Goal: Find specific page/section: Find specific page/section

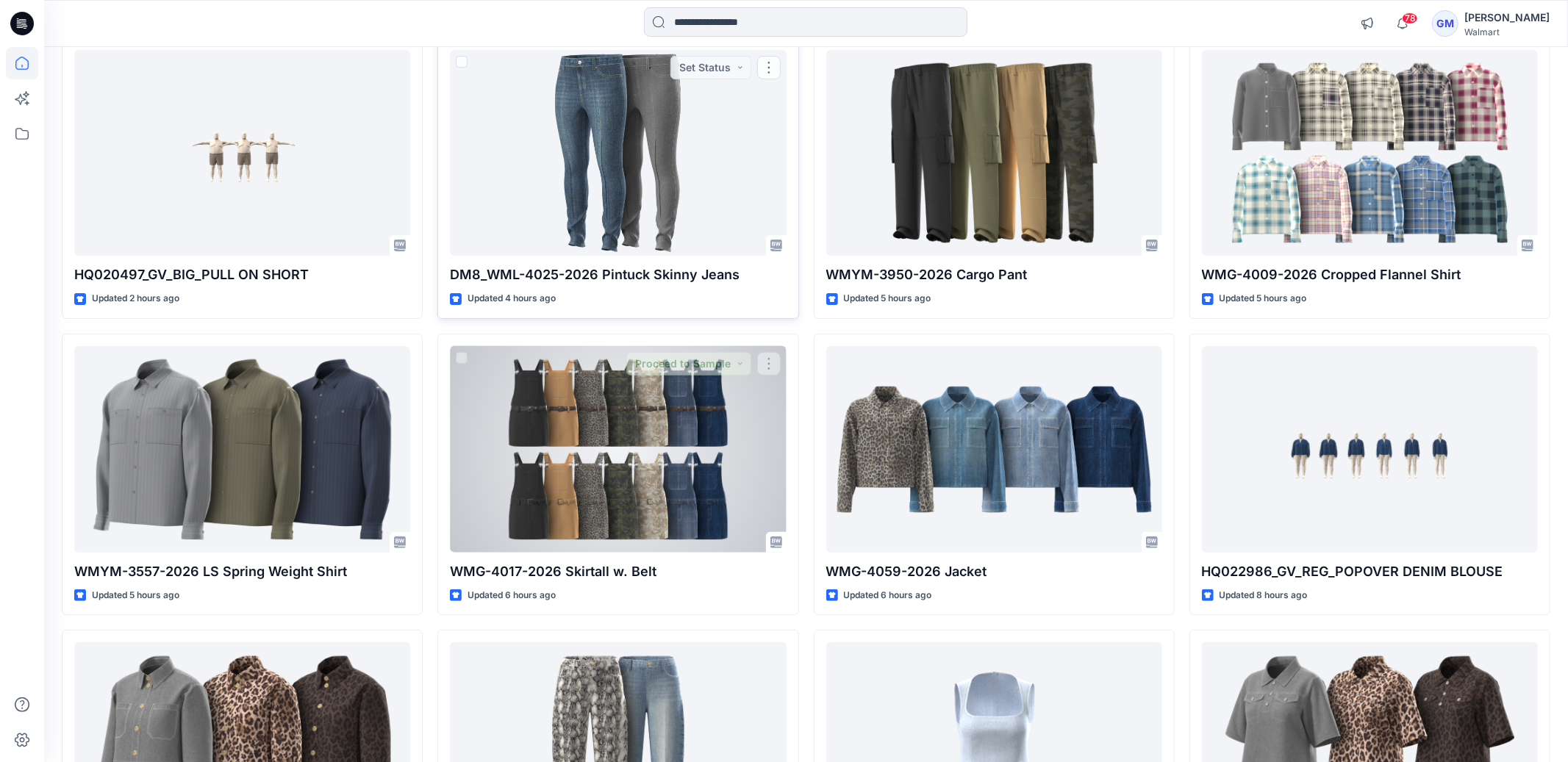
scroll to position [184, 0]
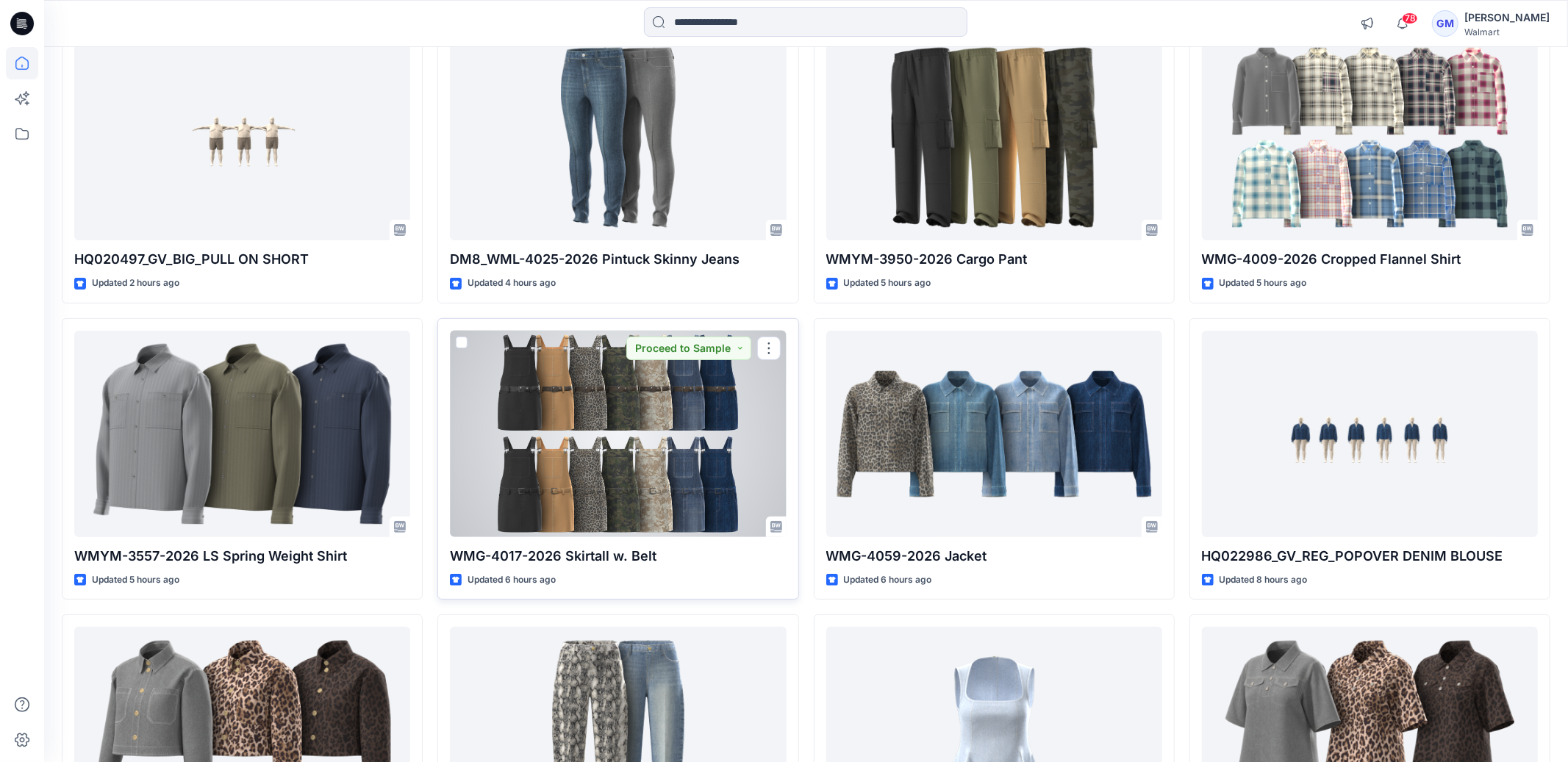
click at [640, 395] on div at bounding box center [617, 434] width 336 height 207
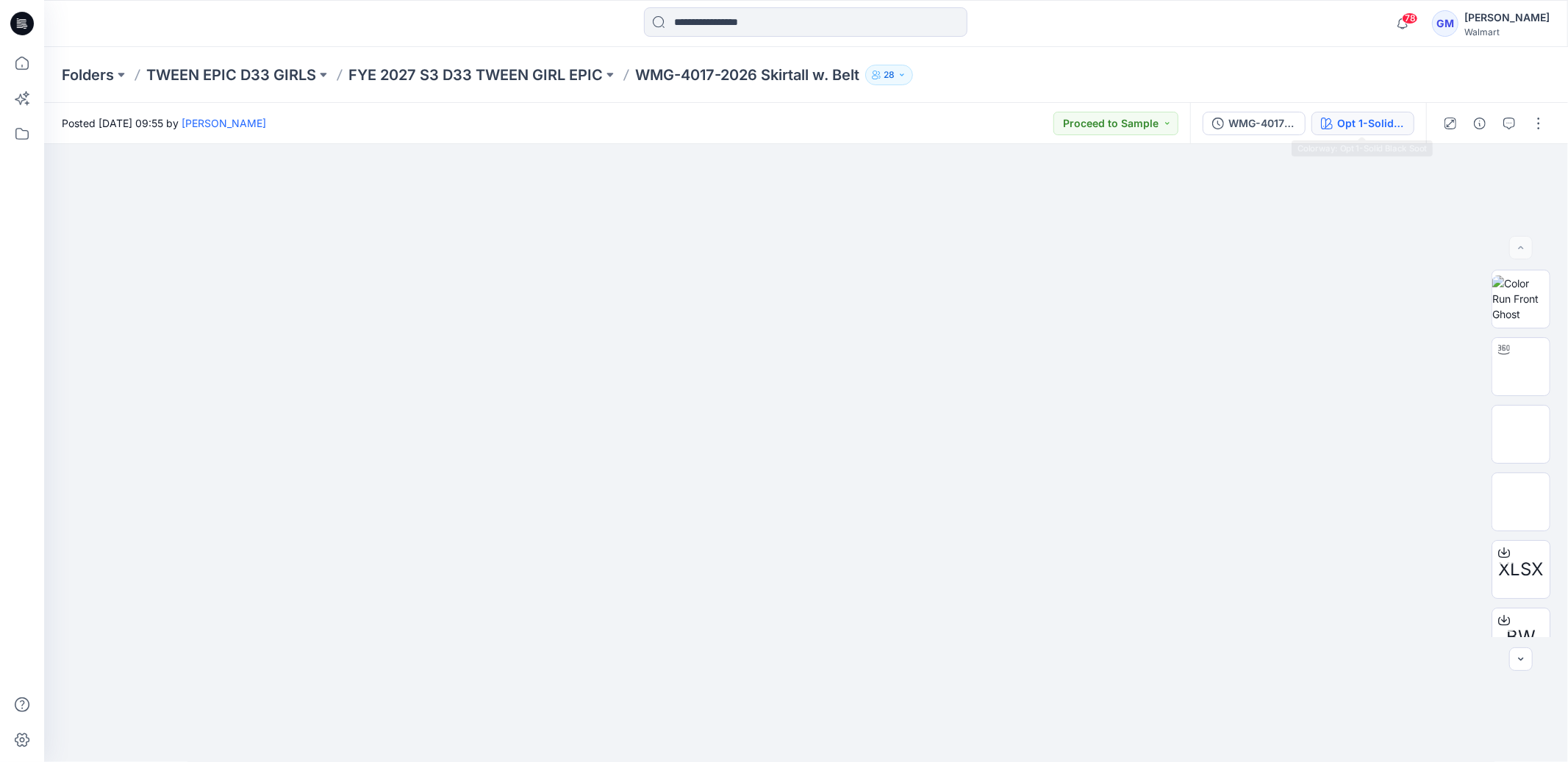
click at [1398, 126] on div "Opt 1-Solid Black Soot" at bounding box center [1371, 124] width 68 height 17
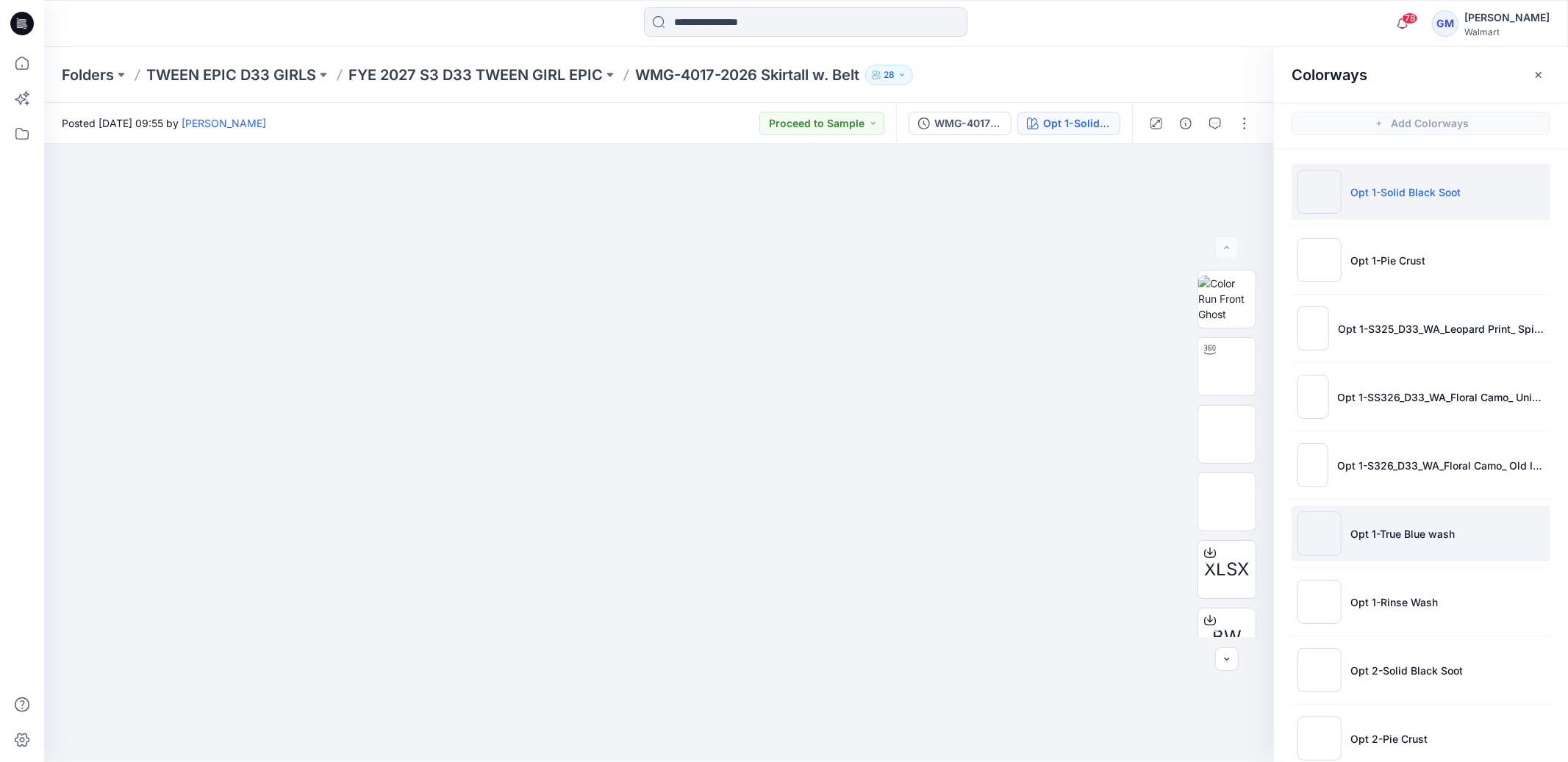
scroll to position [92, 0]
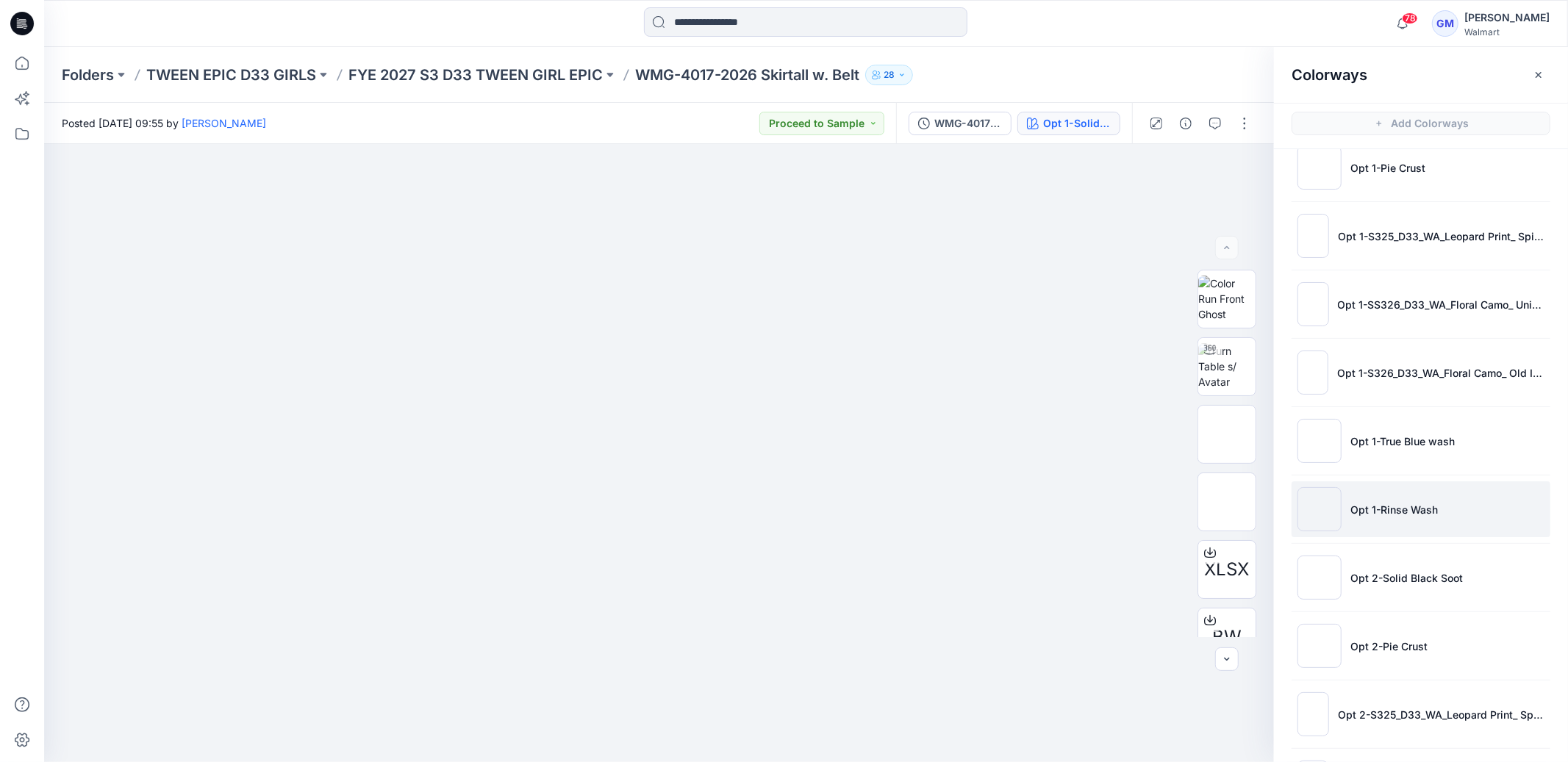
click at [1390, 524] on li "Opt 1-Rinse Wash" at bounding box center [1421, 510] width 259 height 56
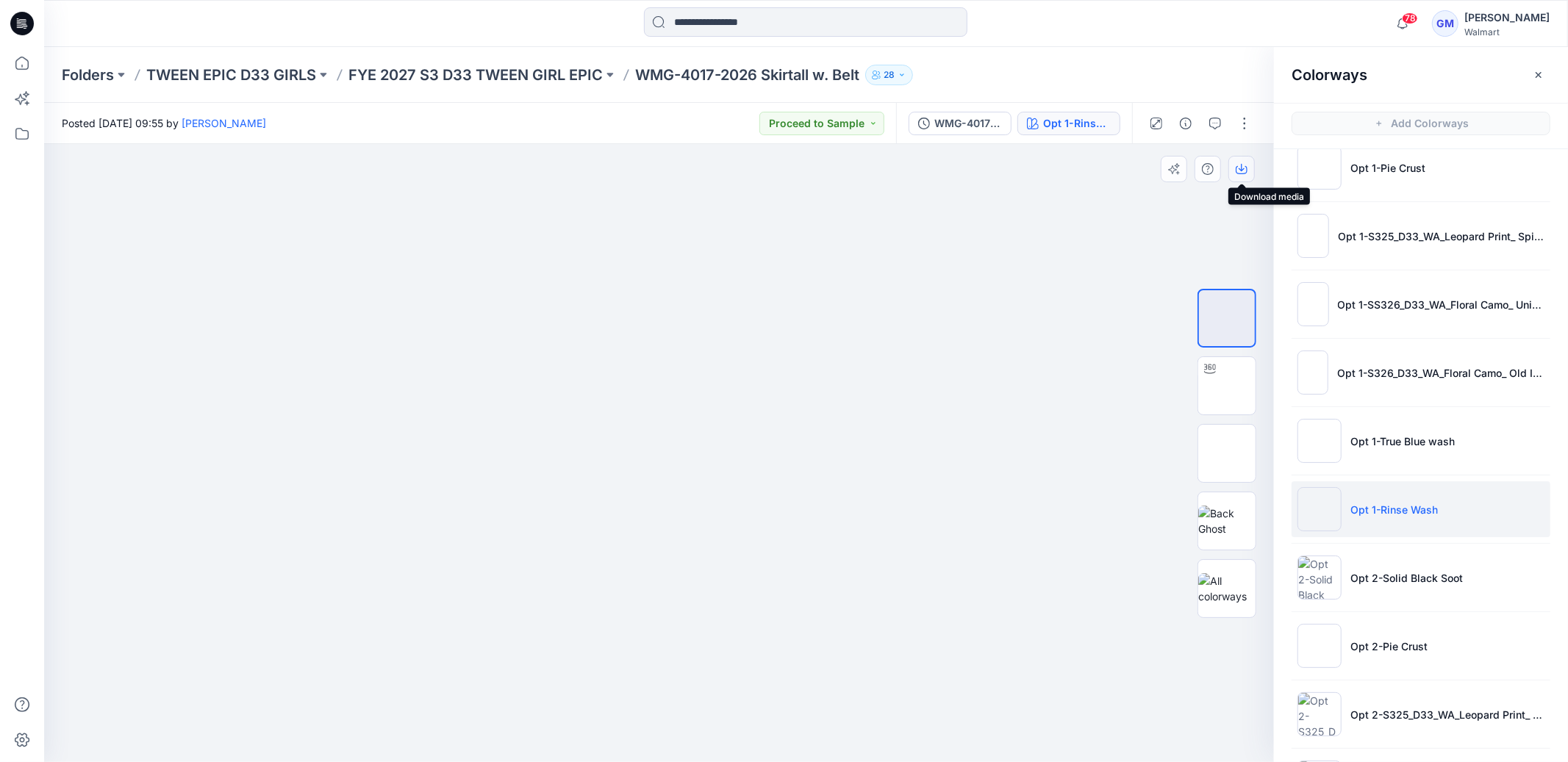
click at [1245, 174] on icon "button" at bounding box center [1242, 170] width 12 height 8
click at [26, 134] on icon at bounding box center [22, 133] width 32 height 32
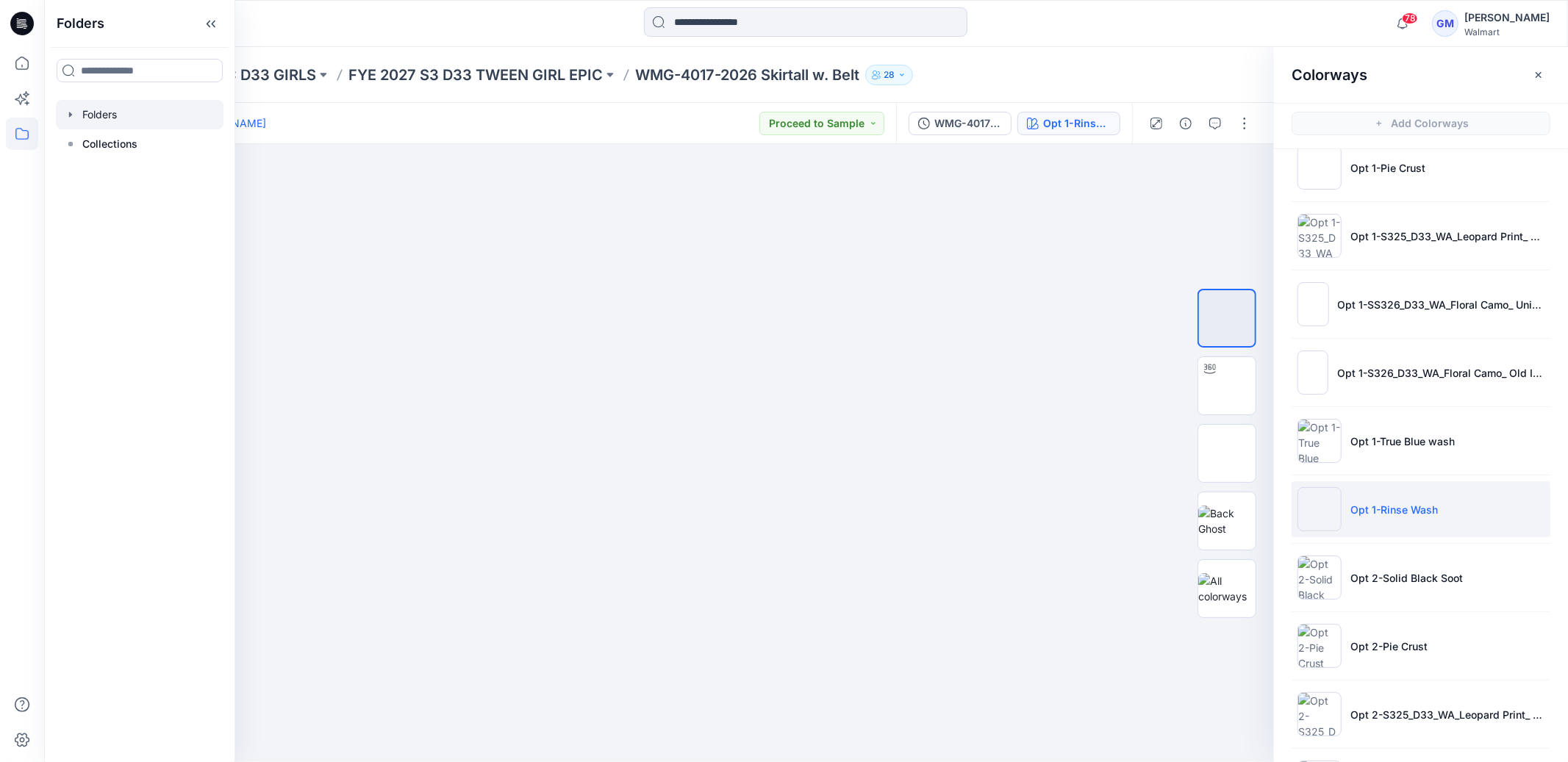
drag, startPoint x: 141, startPoint y: 113, endPoint x: 162, endPoint y: 114, distance: 21.0
click at [141, 113] on div at bounding box center [139, 114] width 168 height 29
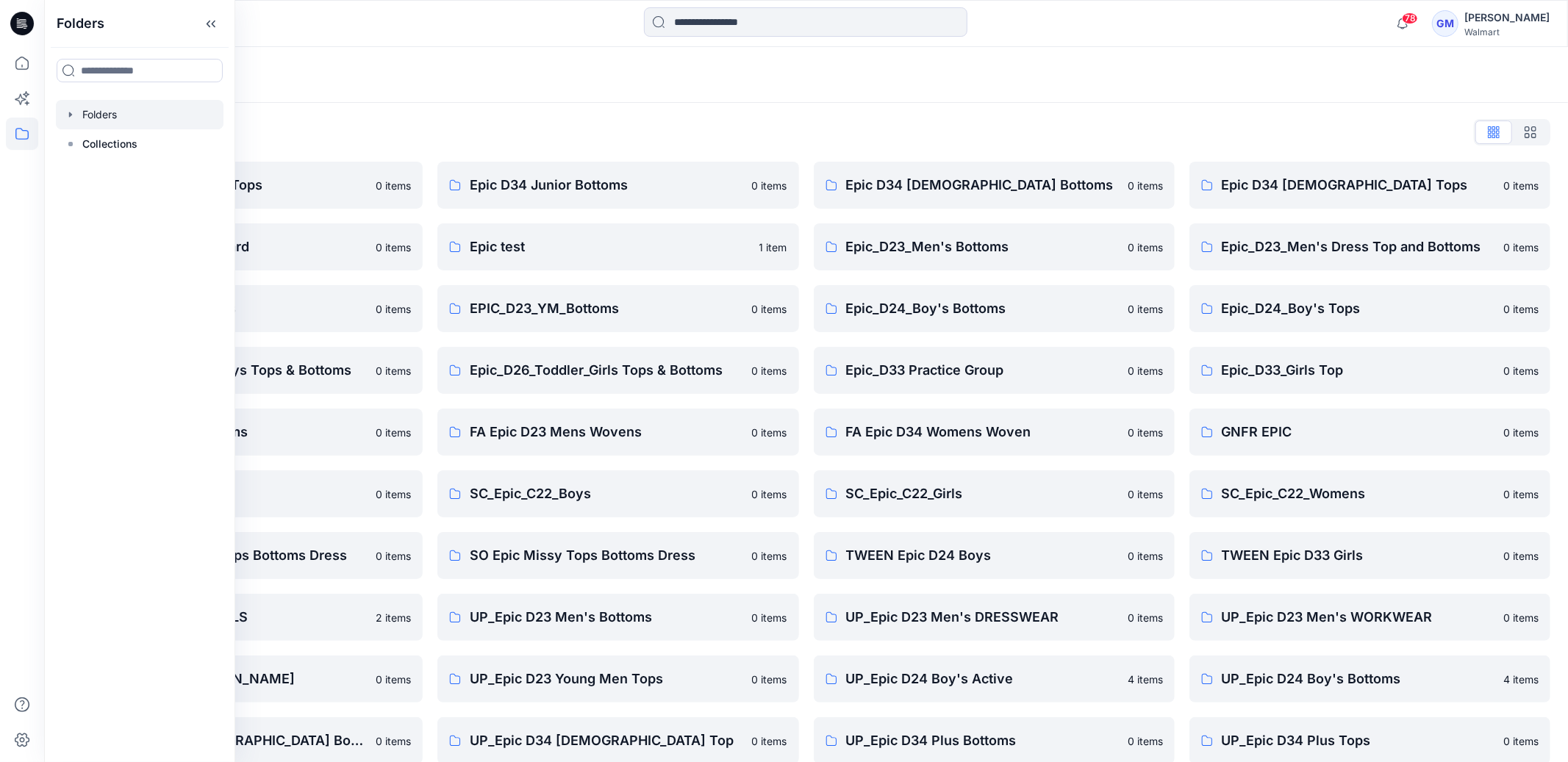
click at [866, 95] on div "Folders" at bounding box center [806, 75] width 1524 height 56
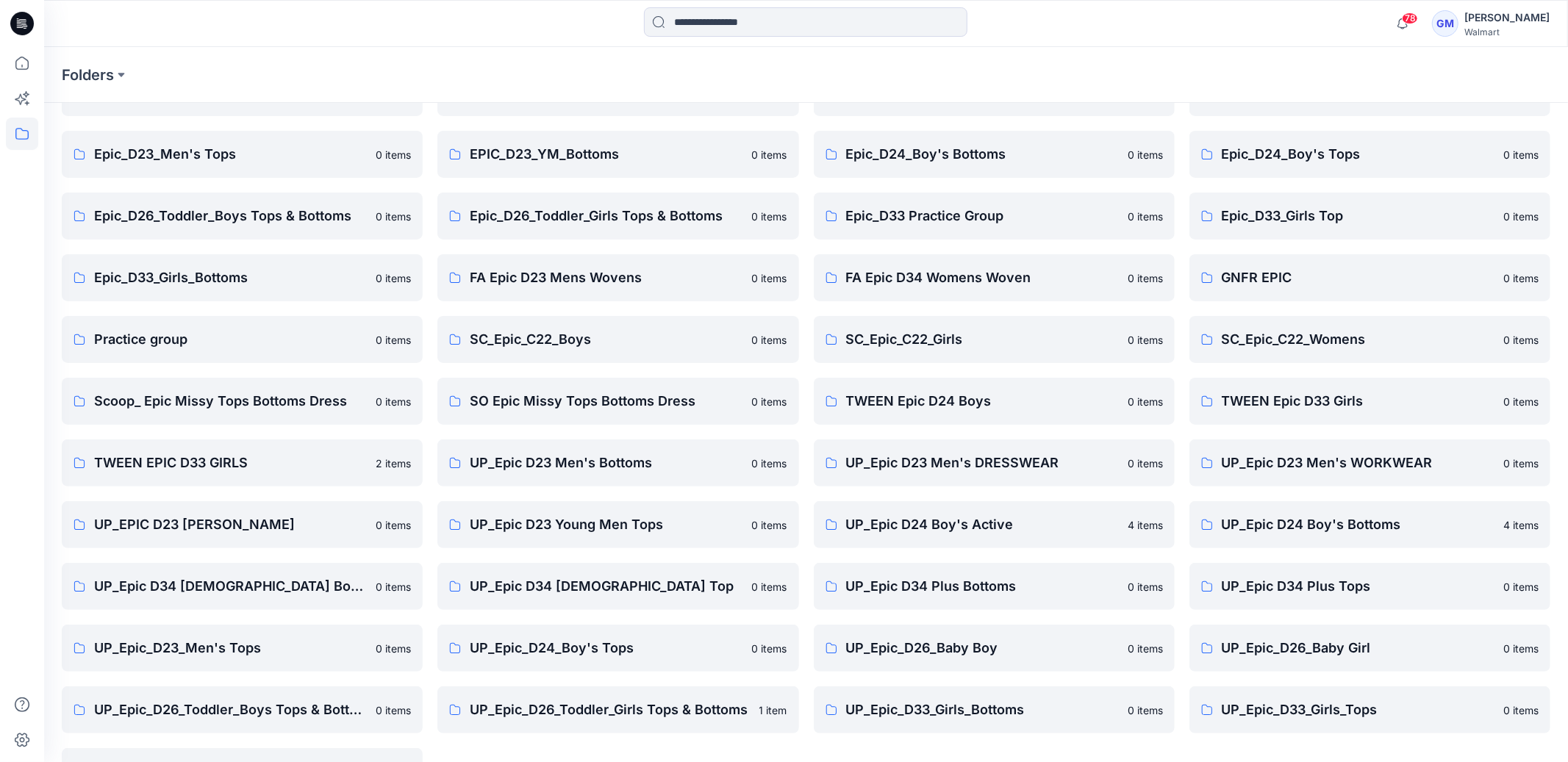
scroll to position [204, 0]
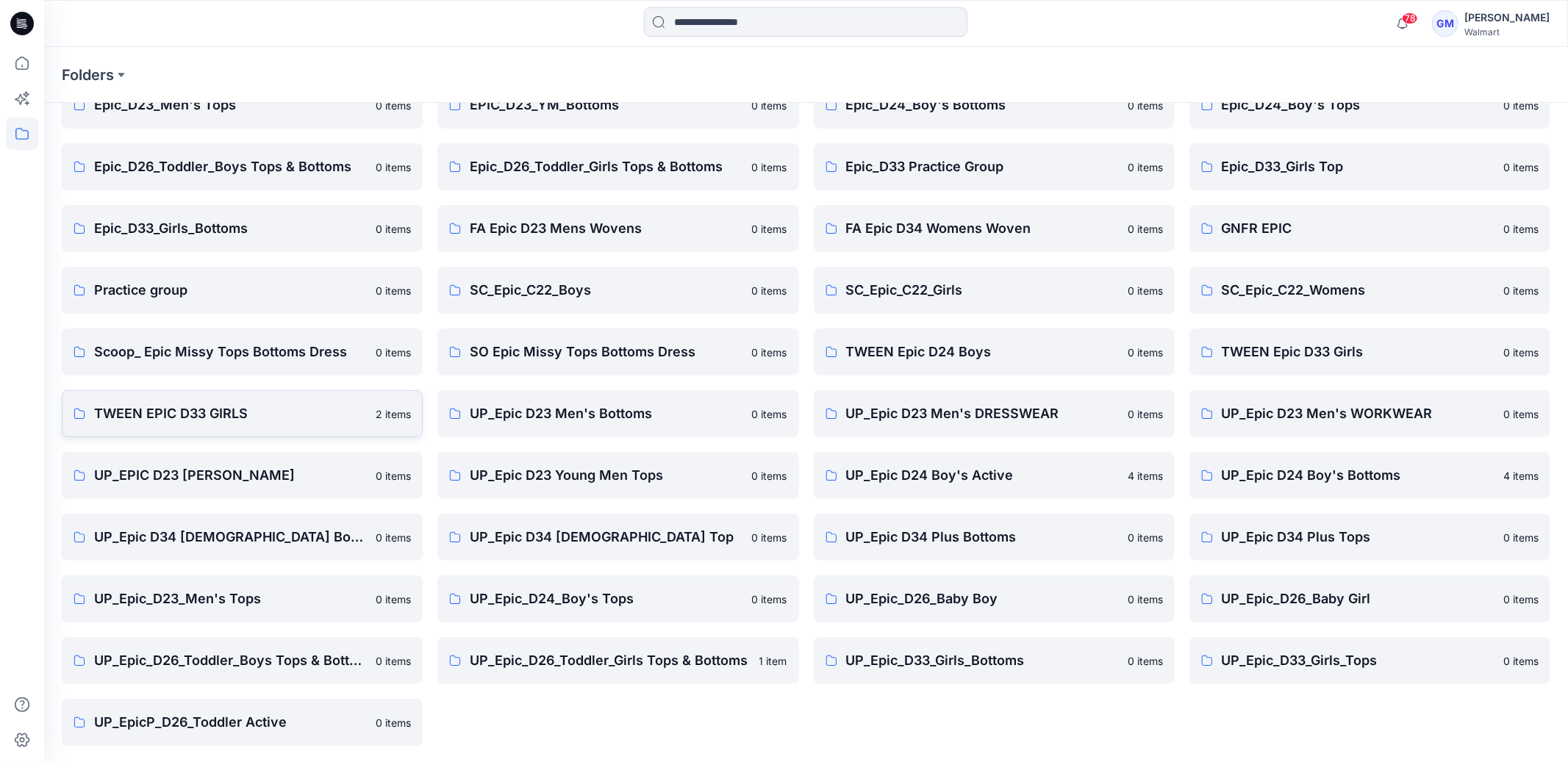
click at [198, 406] on p "TWEEN EPIC D33 GIRLS" at bounding box center [230, 413] width 273 height 20
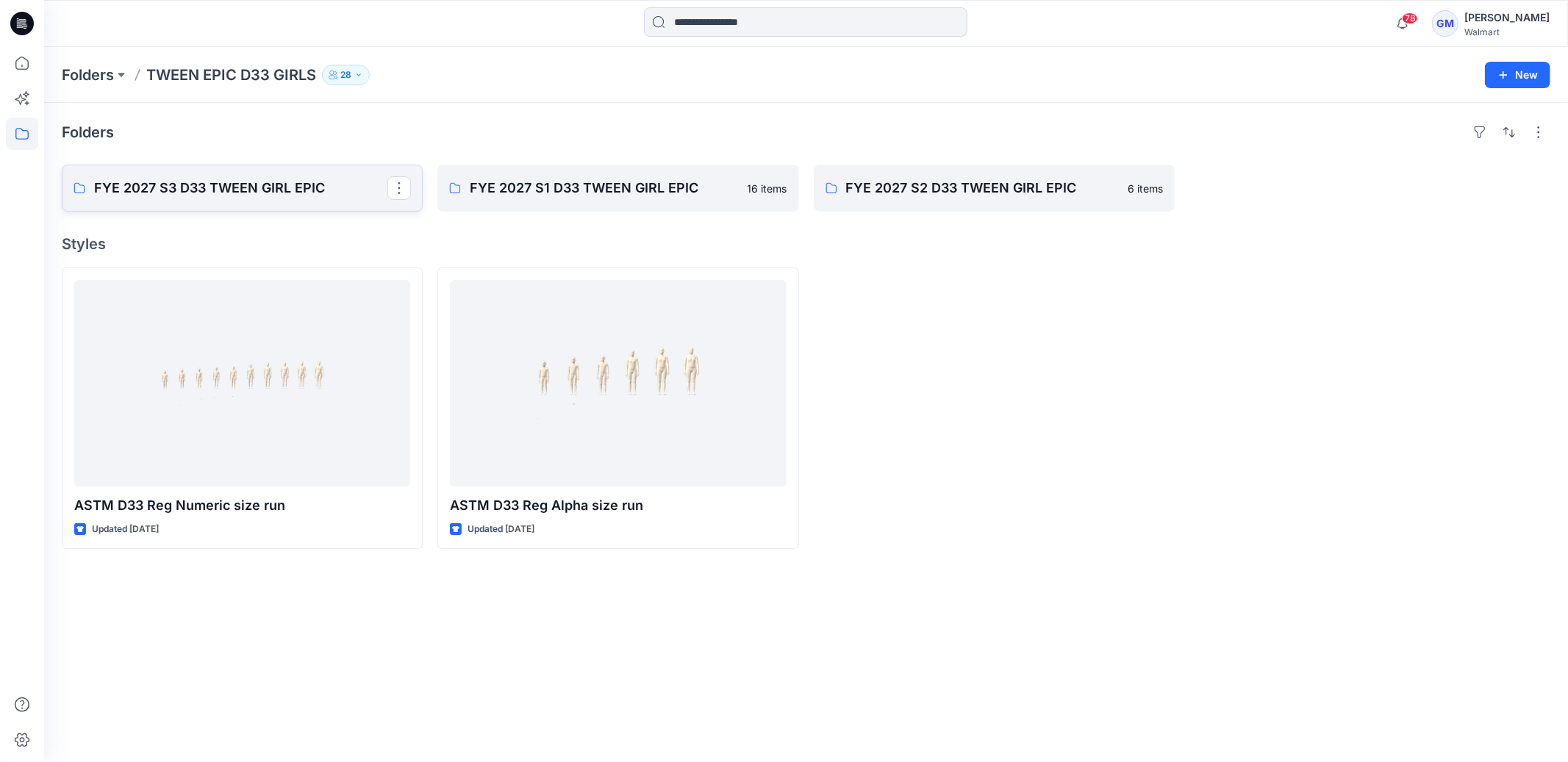
click at [226, 179] on p "FYE 2027 S3 D33 TWEEN GIRL EPIC" at bounding box center [241, 188] width 293 height 20
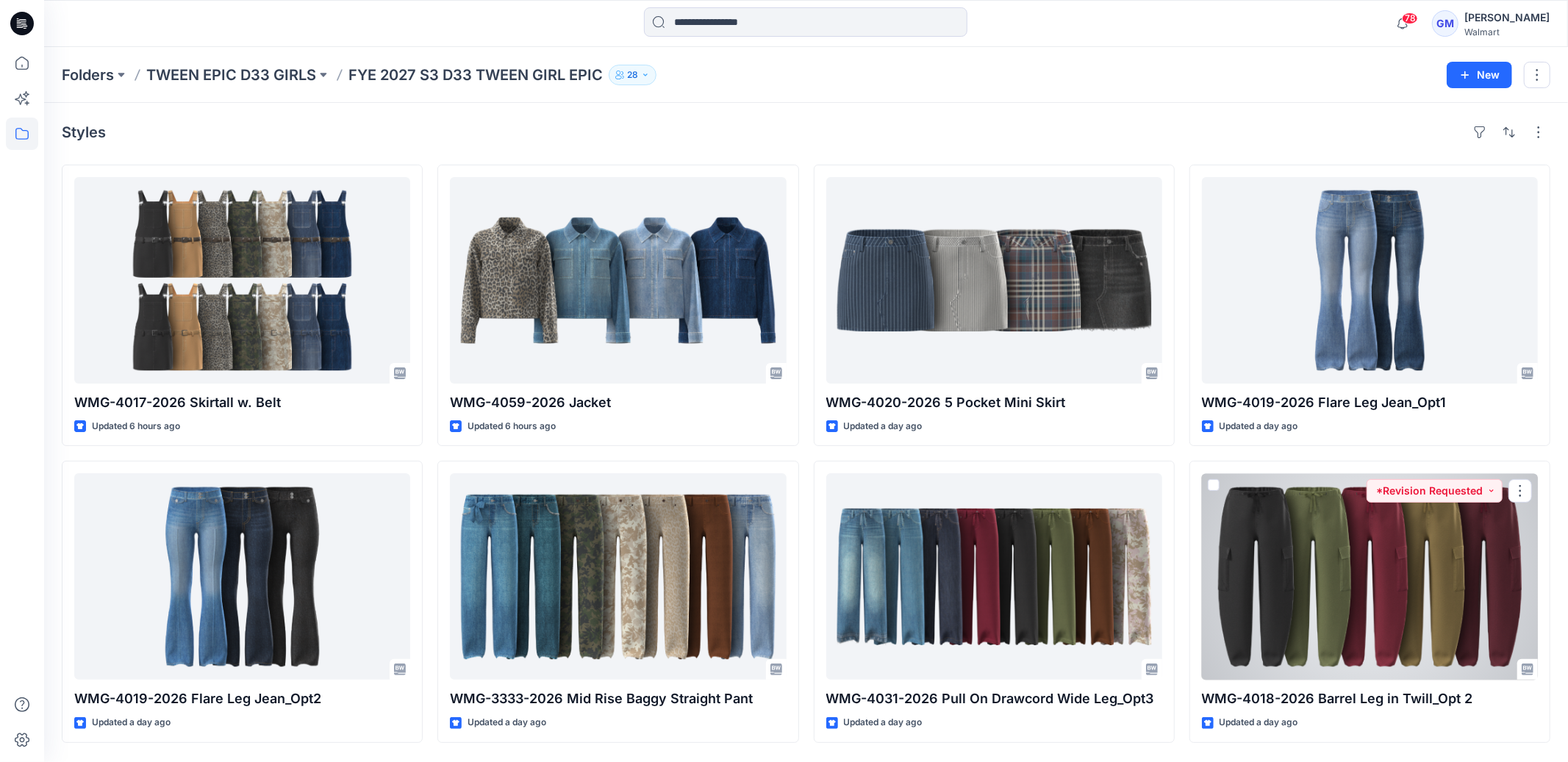
drag, startPoint x: 1270, startPoint y: 603, endPoint x: 1222, endPoint y: 595, distance: 48.7
click at [1270, 603] on div at bounding box center [1370, 576] width 336 height 207
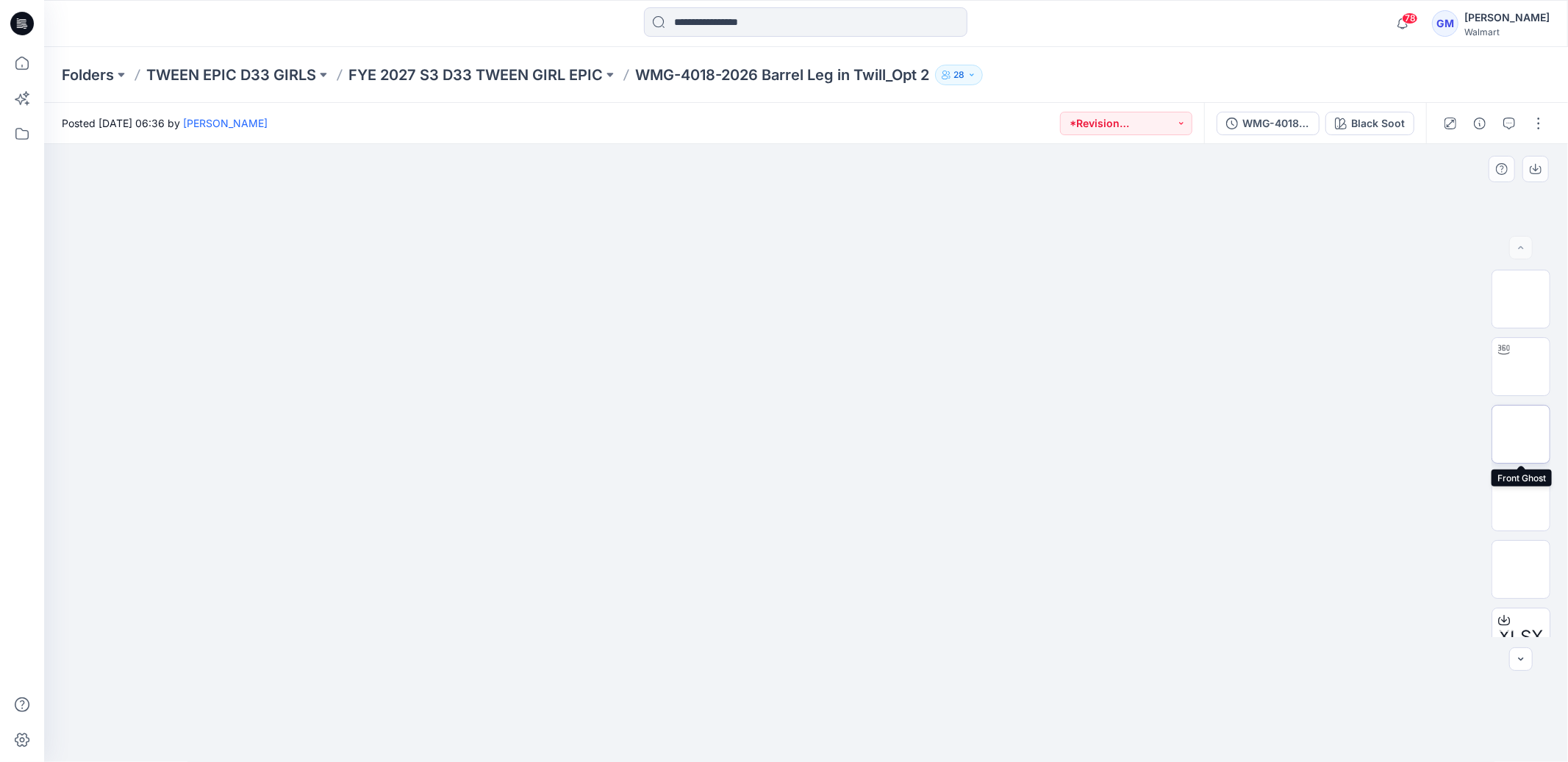
click at [1521, 434] on img at bounding box center [1521, 434] width 0 height 0
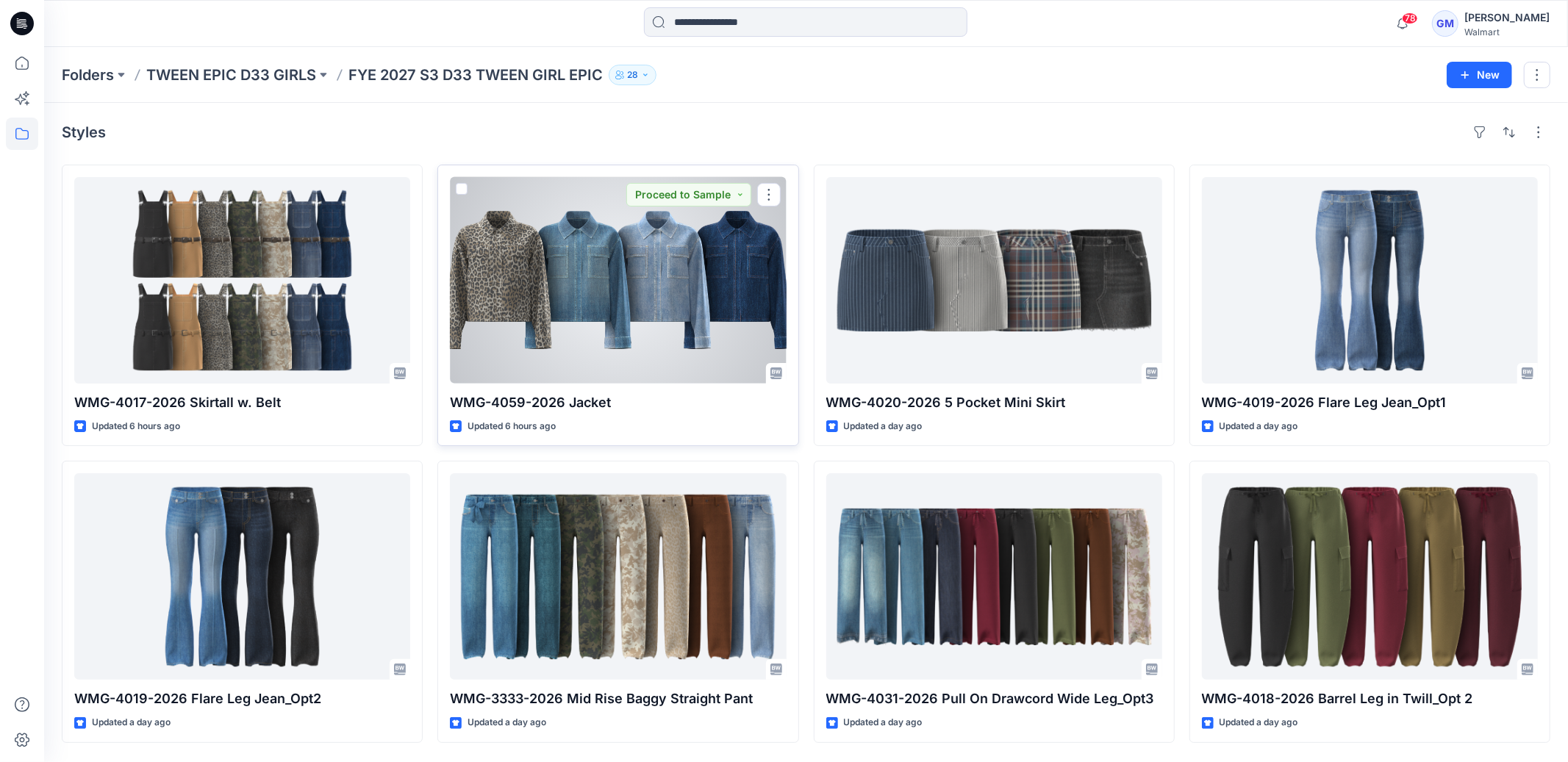
click at [680, 258] on div at bounding box center [617, 280] width 336 height 207
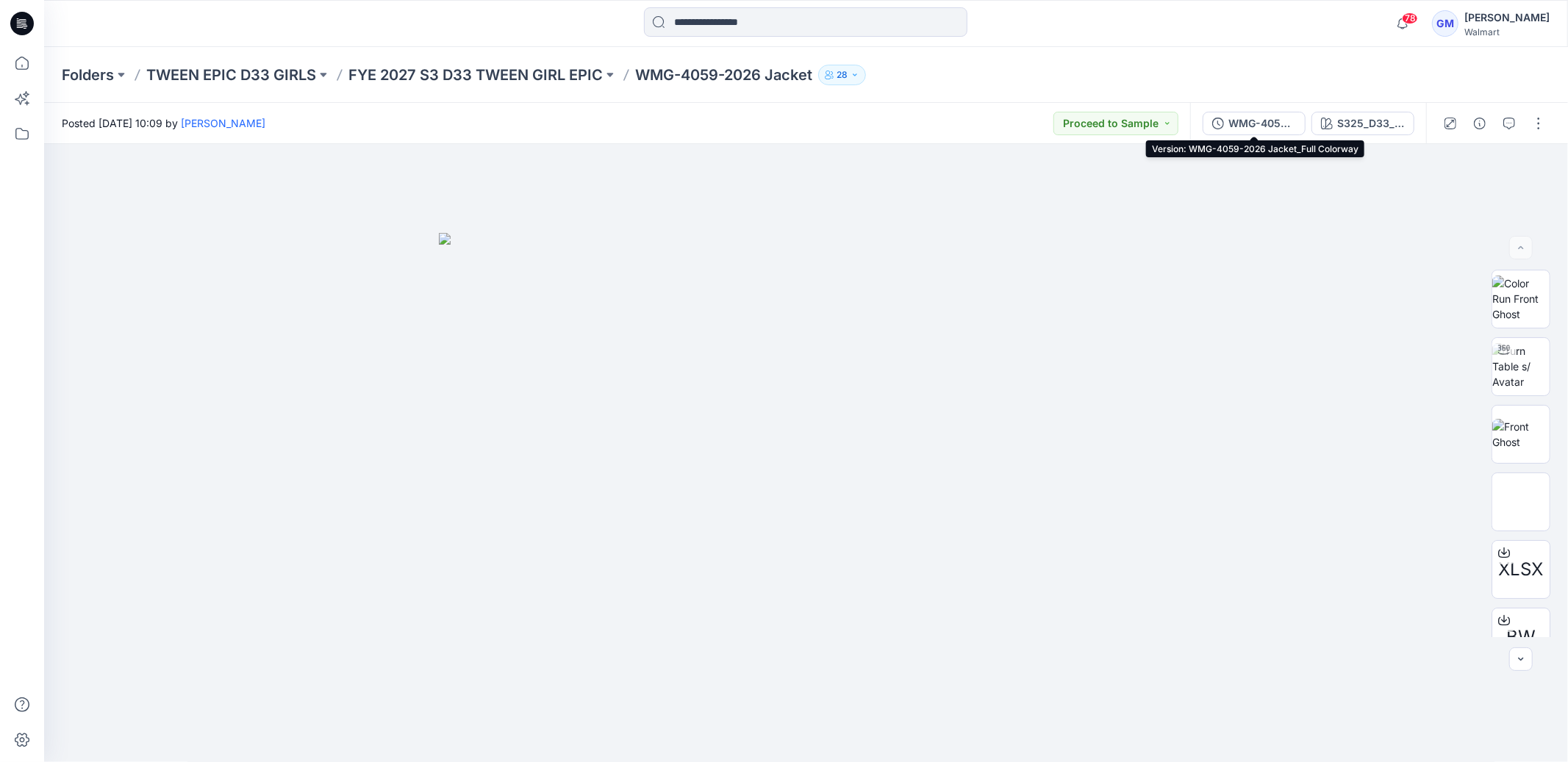
click at [1266, 122] on div "WMG-4059-2026 Jacket_Full Colorway" at bounding box center [1262, 124] width 68 height 17
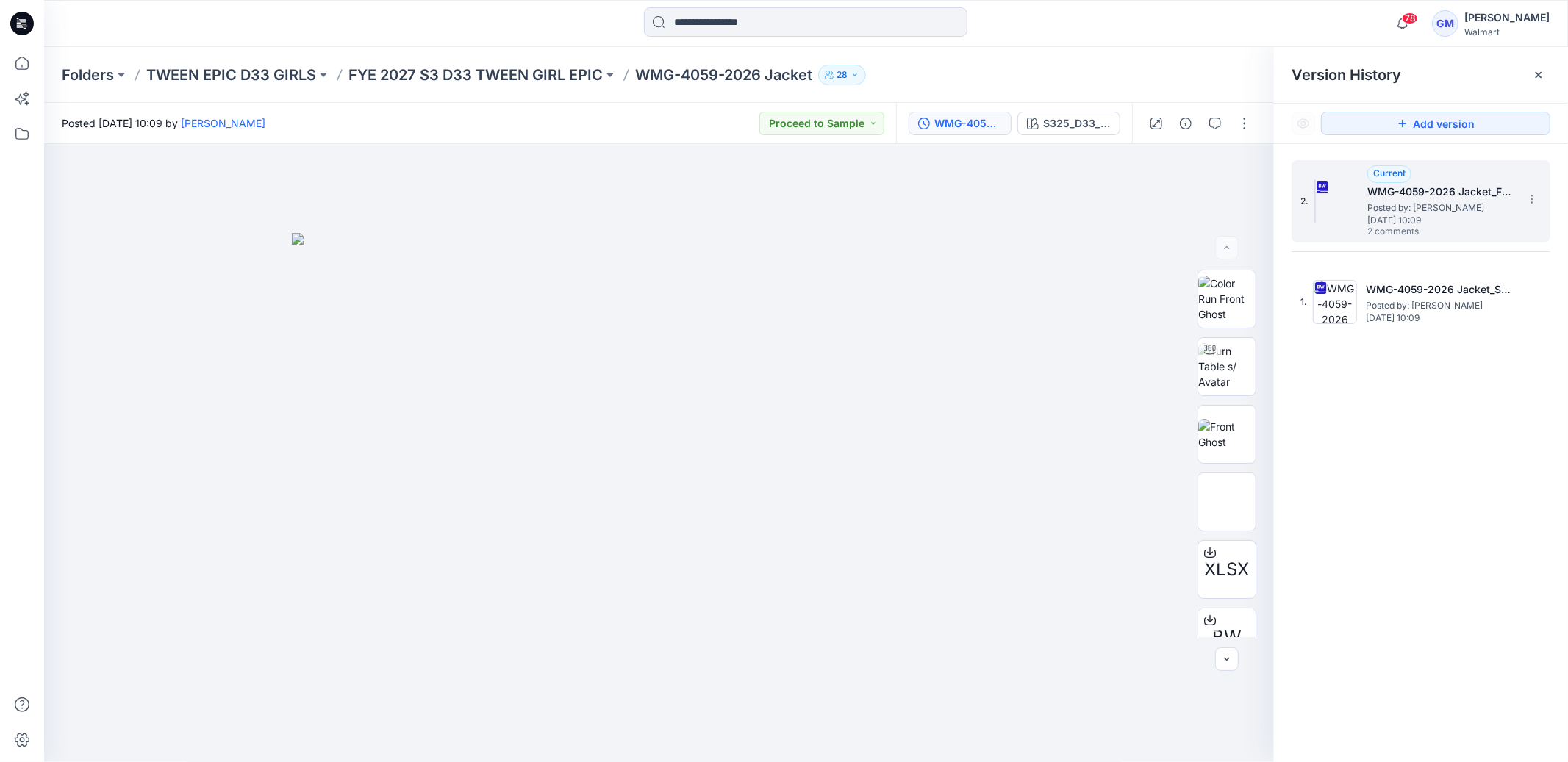
drag, startPoint x: 1416, startPoint y: 225, endPoint x: 1421, endPoint y: 234, distance: 10.3
click at [1416, 225] on span "[DATE] 10:09" at bounding box center [1441, 221] width 147 height 11
click at [1109, 122] on div "S325_D33_WA_Leopard Print_Spiced Latte_G2594A" at bounding box center [1077, 124] width 68 height 17
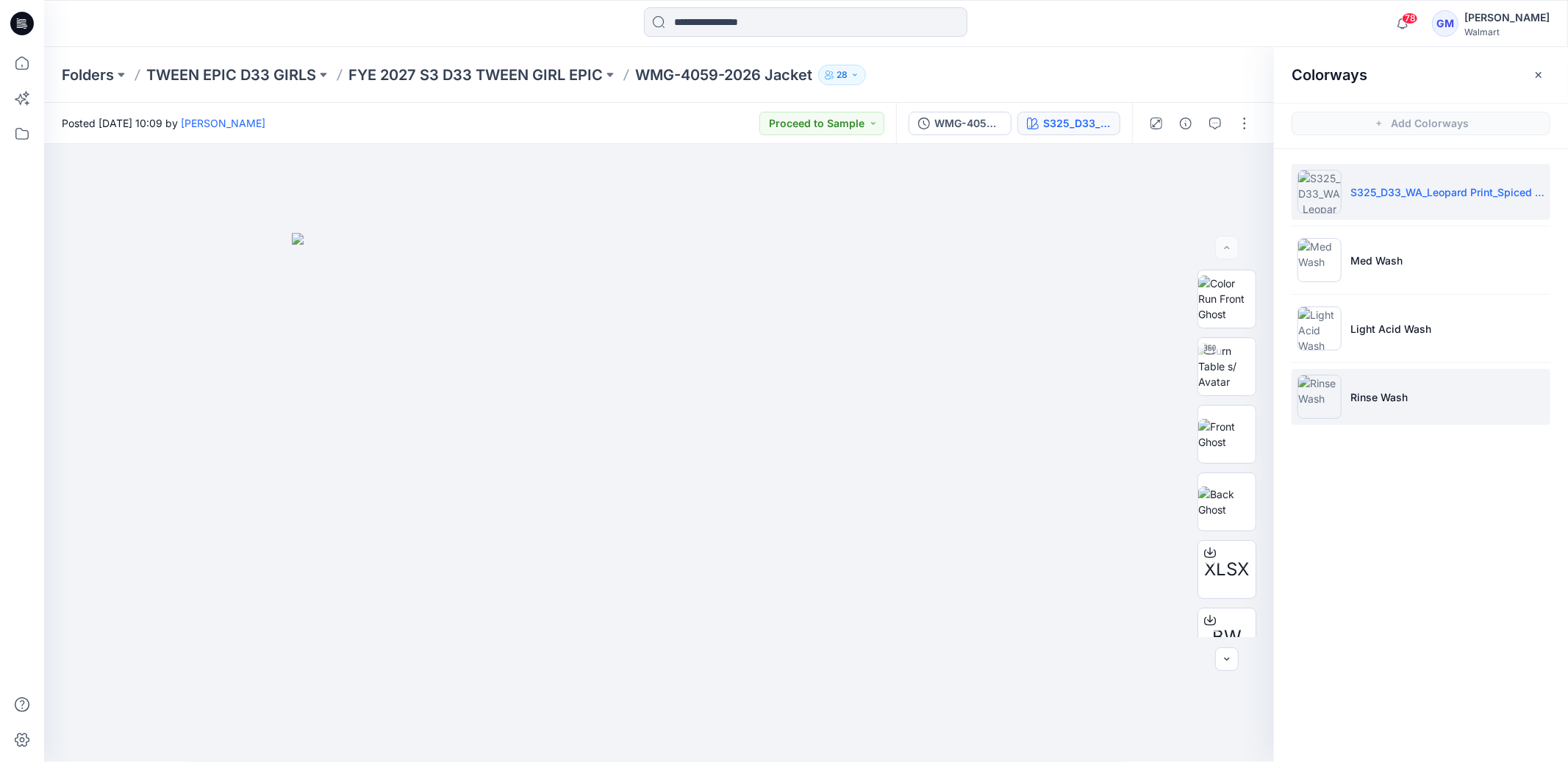
click at [1362, 401] on p "Rinse Wash" at bounding box center [1379, 397] width 57 height 16
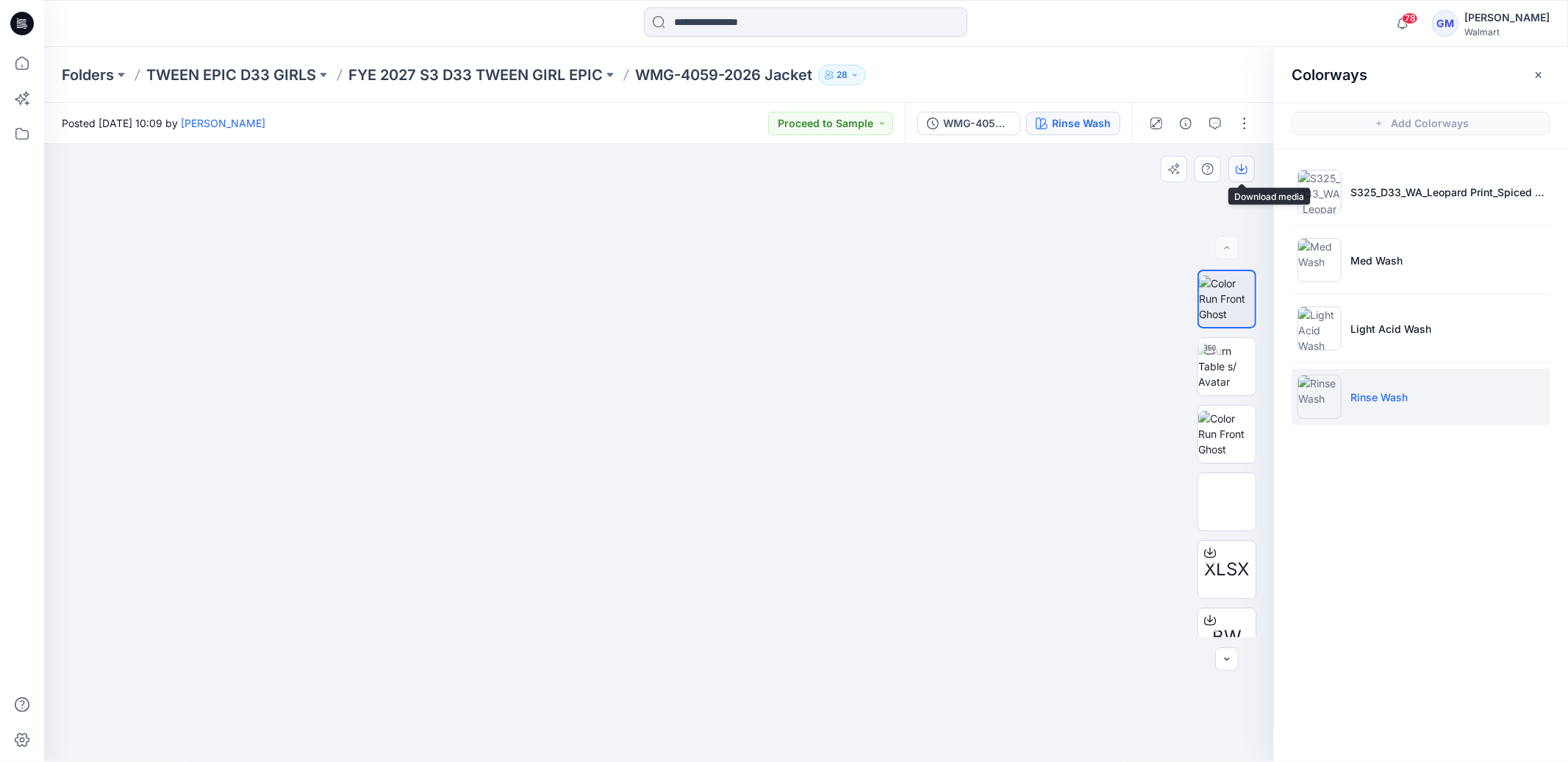
click at [1244, 171] on icon "button" at bounding box center [1242, 169] width 12 height 12
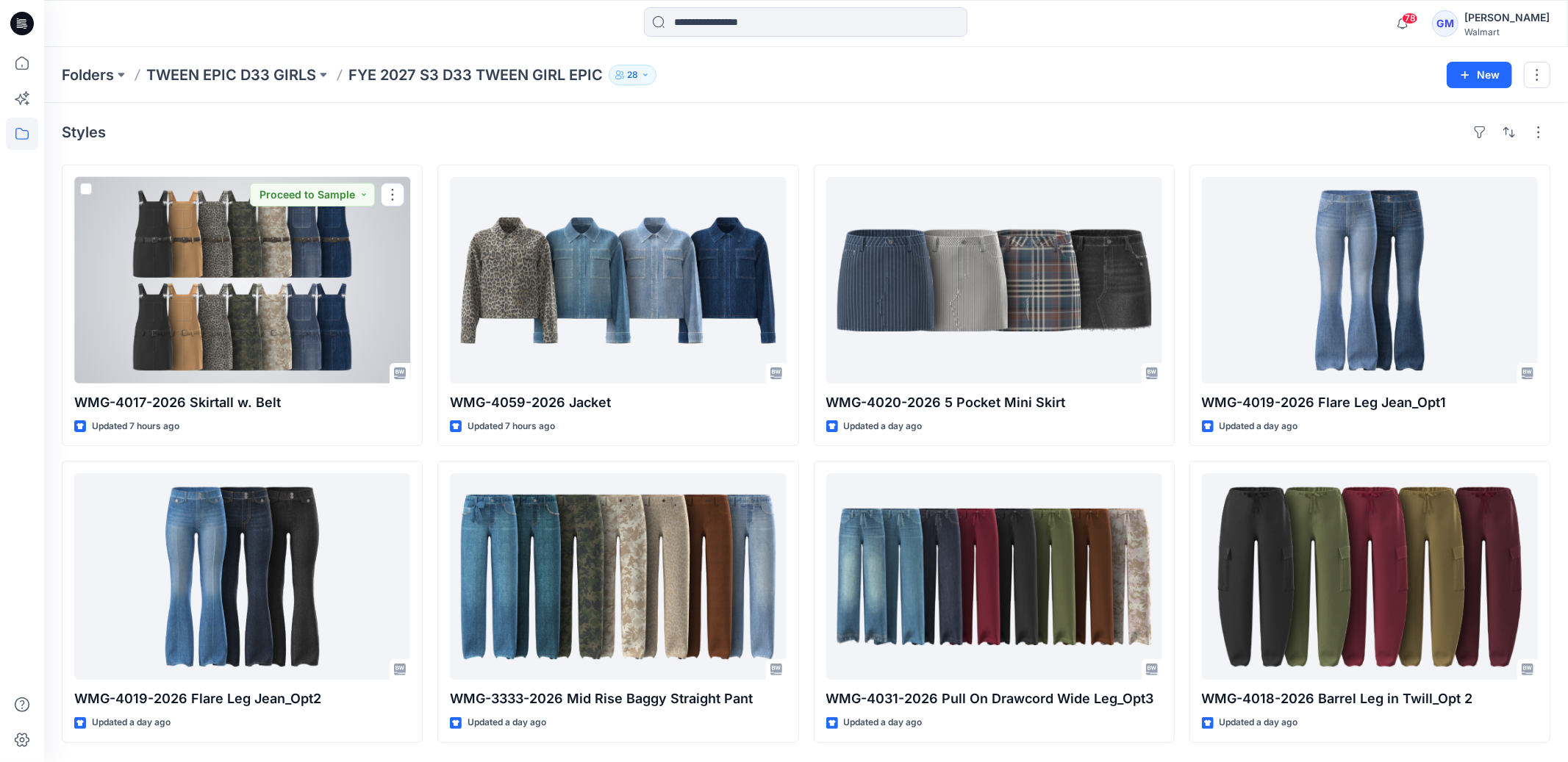
click at [269, 277] on div at bounding box center [242, 280] width 336 height 207
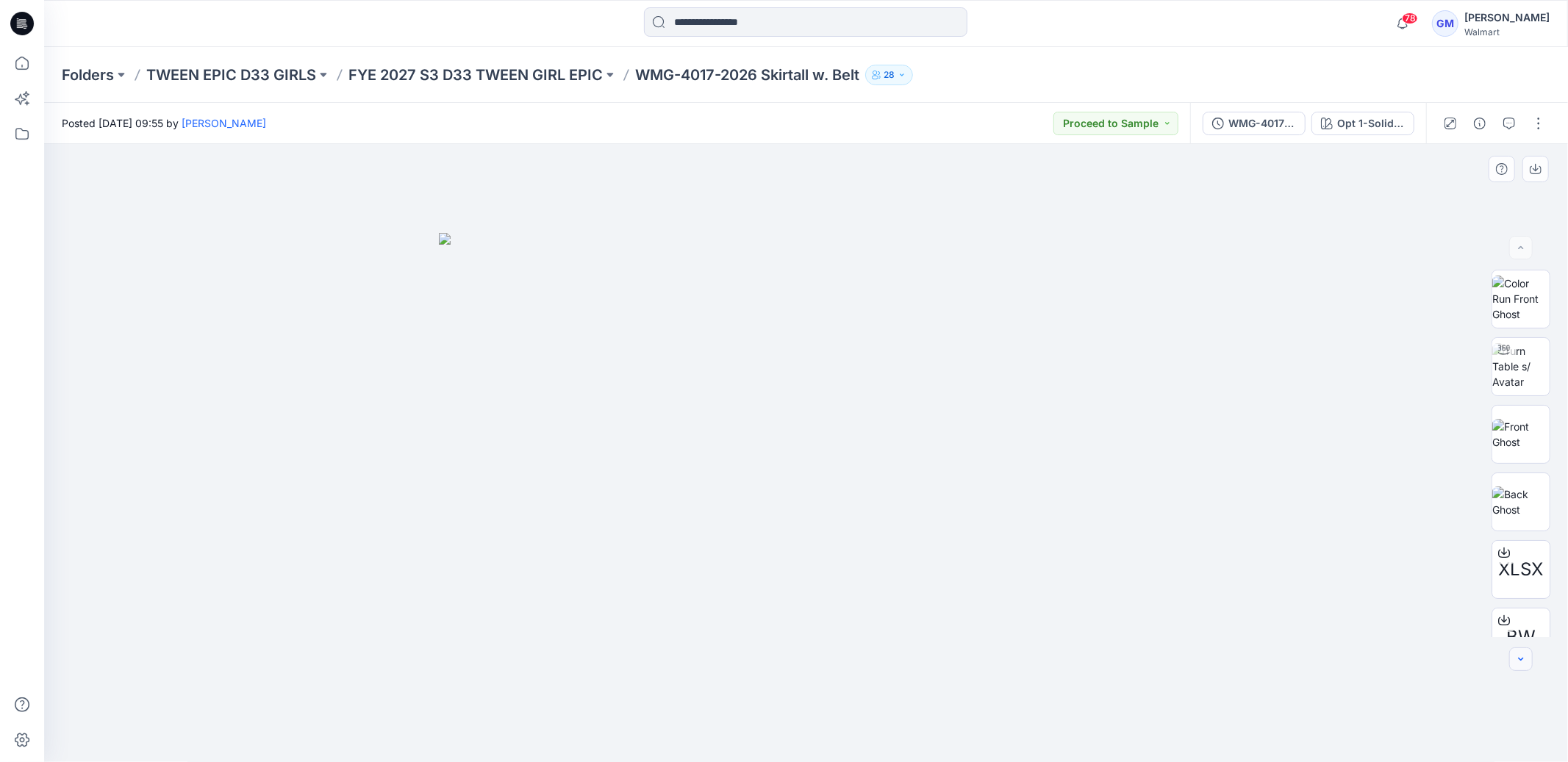
drag, startPoint x: 1509, startPoint y: 658, endPoint x: 1520, endPoint y: 660, distance: 11.2
click at [1510, 658] on button "button" at bounding box center [1521, 658] width 23 height 23
click at [1531, 657] on button "button" at bounding box center [1521, 658] width 23 height 23
click at [1531, 657] on div at bounding box center [1521, 658] width 23 height 23
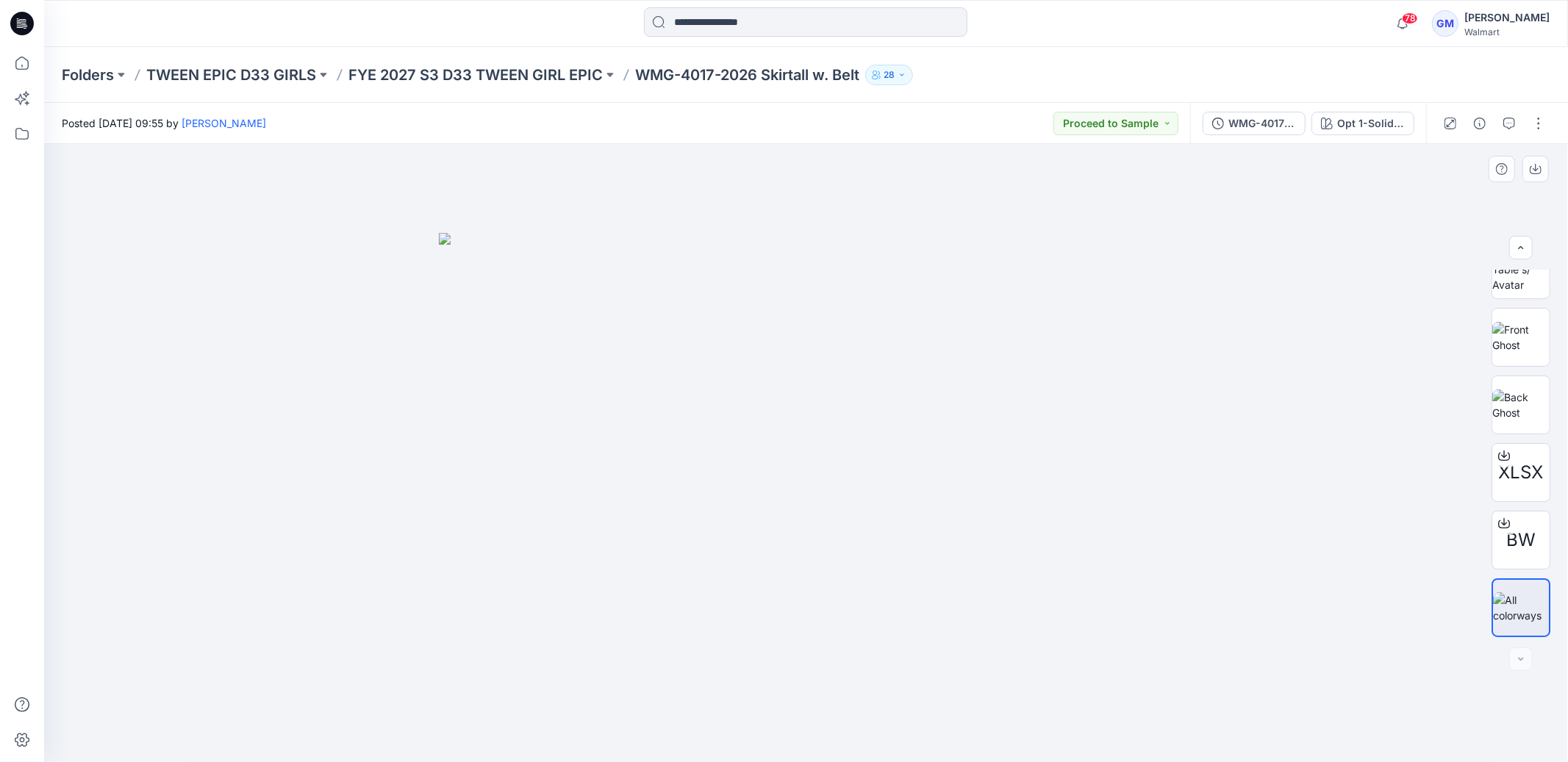
click at [1524, 657] on div at bounding box center [1521, 658] width 23 height 23
drag, startPoint x: 1524, startPoint y: 657, endPoint x: 1509, endPoint y: 618, distance: 41.8
click at [1524, 657] on div at bounding box center [1521, 658] width 23 height 23
click at [1390, 124] on div "Opt 1-Solid Black Soot" at bounding box center [1371, 124] width 68 height 17
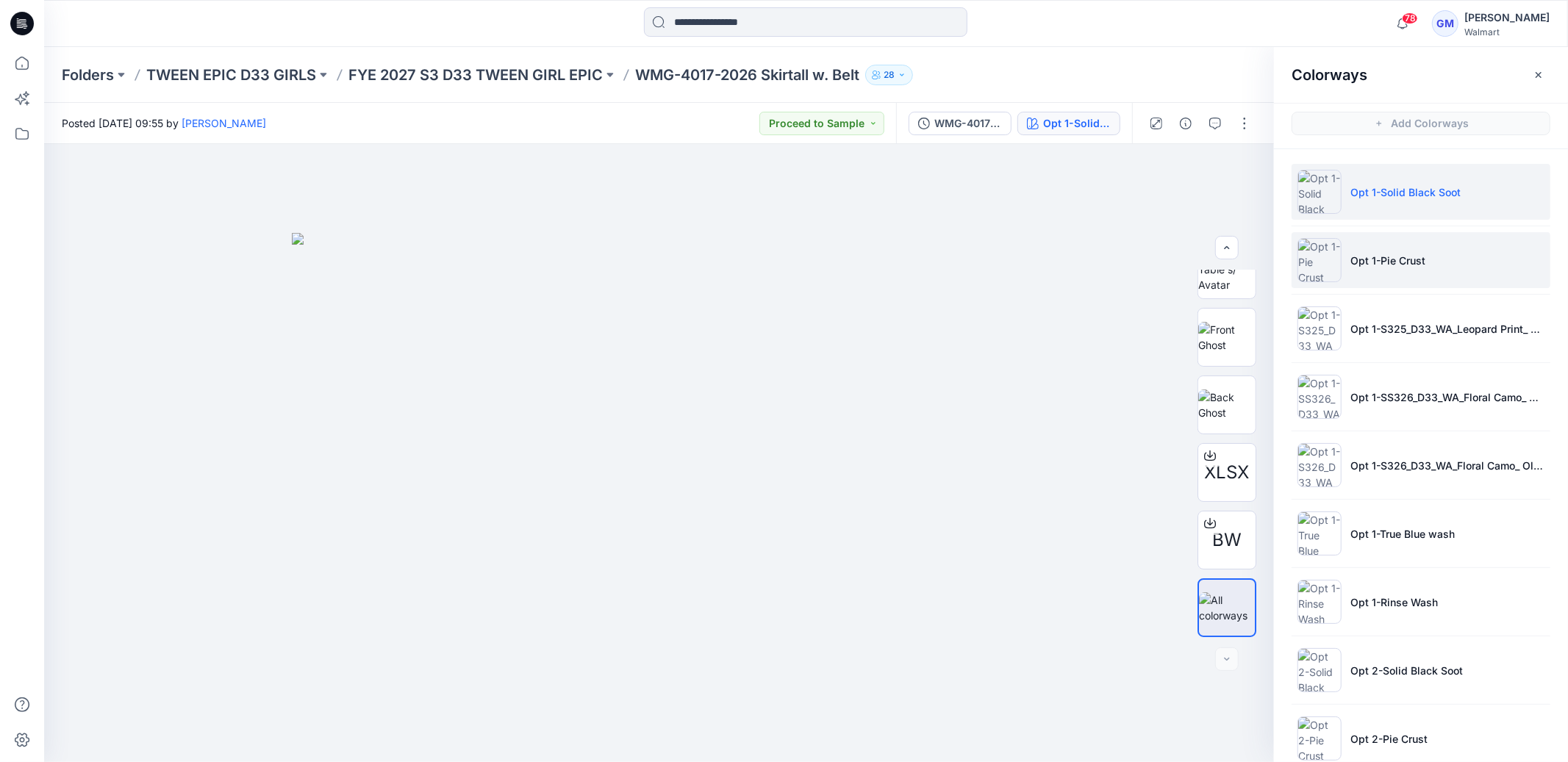
click at [1382, 270] on li "Opt 1-Pie Crust" at bounding box center [1421, 260] width 259 height 56
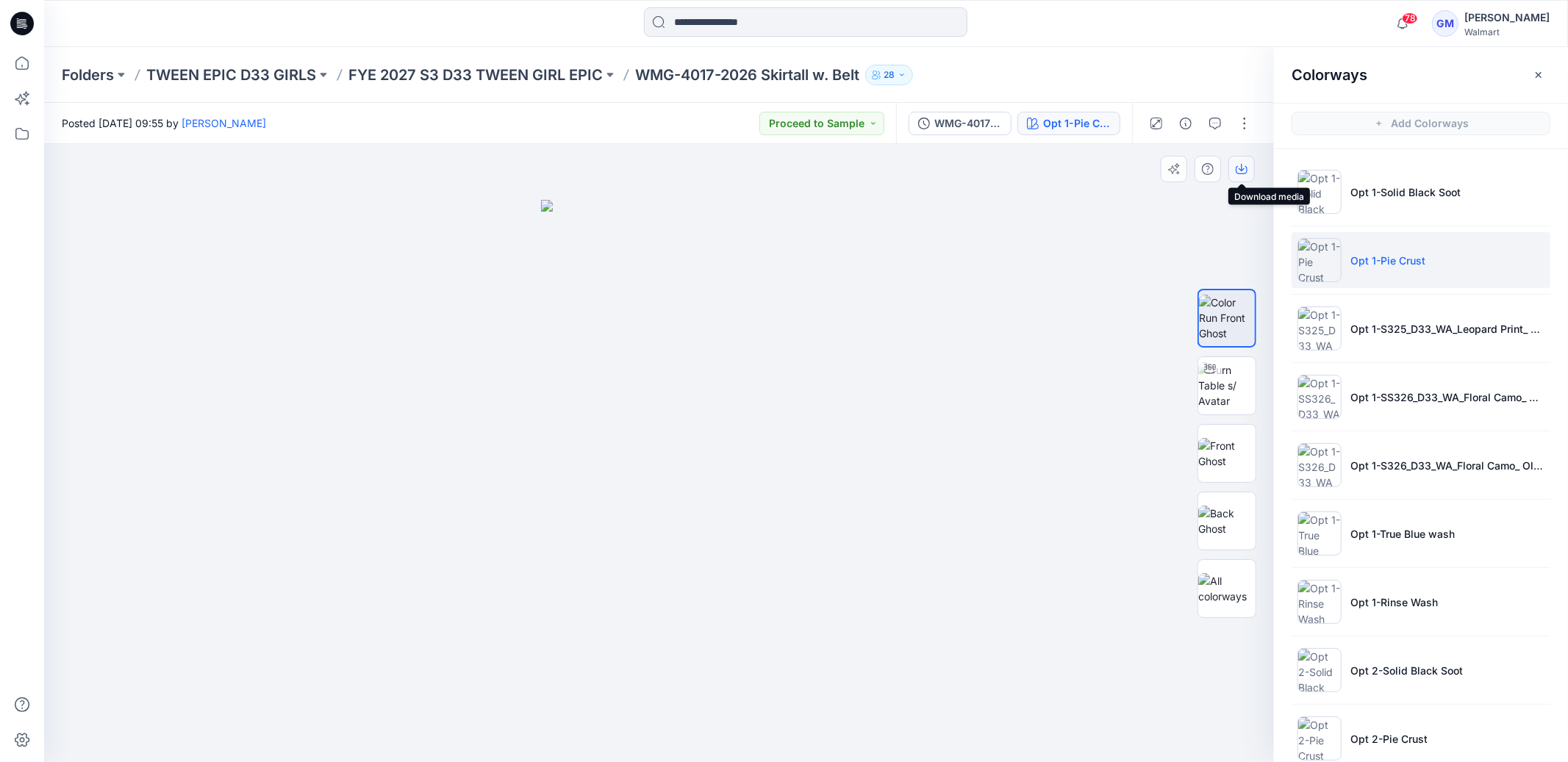
click at [1243, 168] on icon "button" at bounding box center [1242, 168] width 6 height 8
click at [1336, 731] on img at bounding box center [1319, 738] width 44 height 44
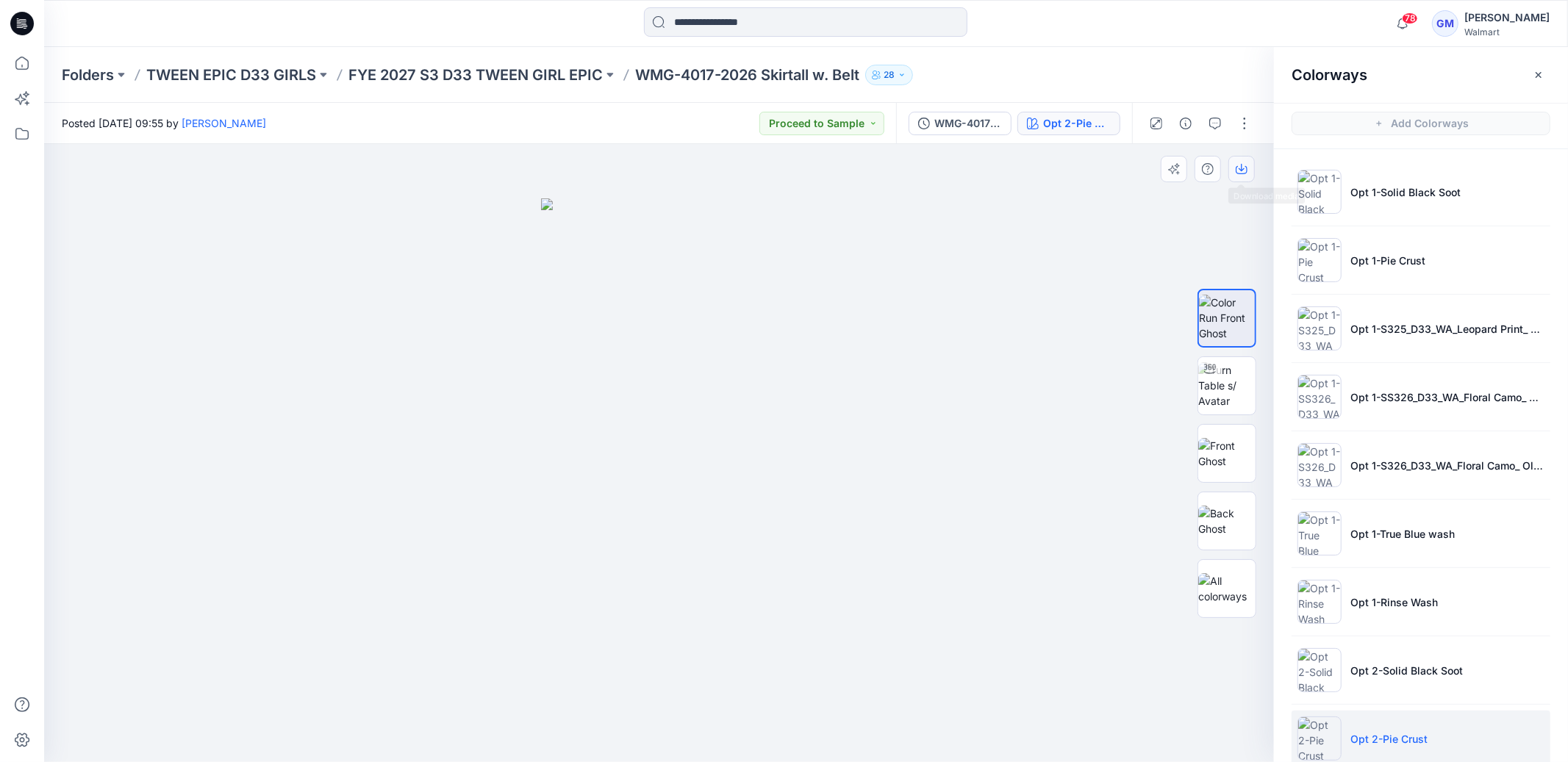
click at [1246, 171] on icon "button" at bounding box center [1242, 170] width 12 height 8
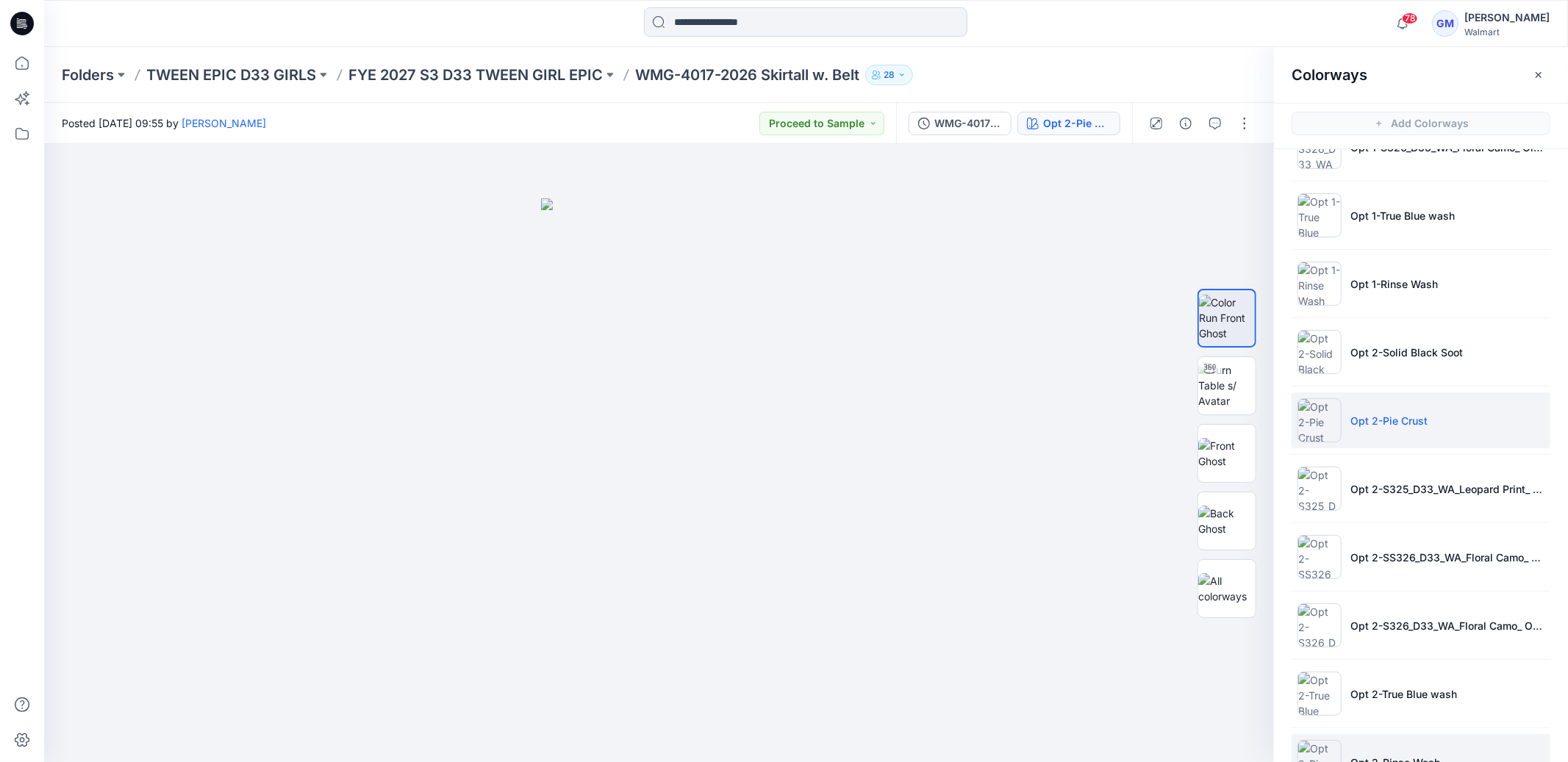
scroll to position [367, 0]
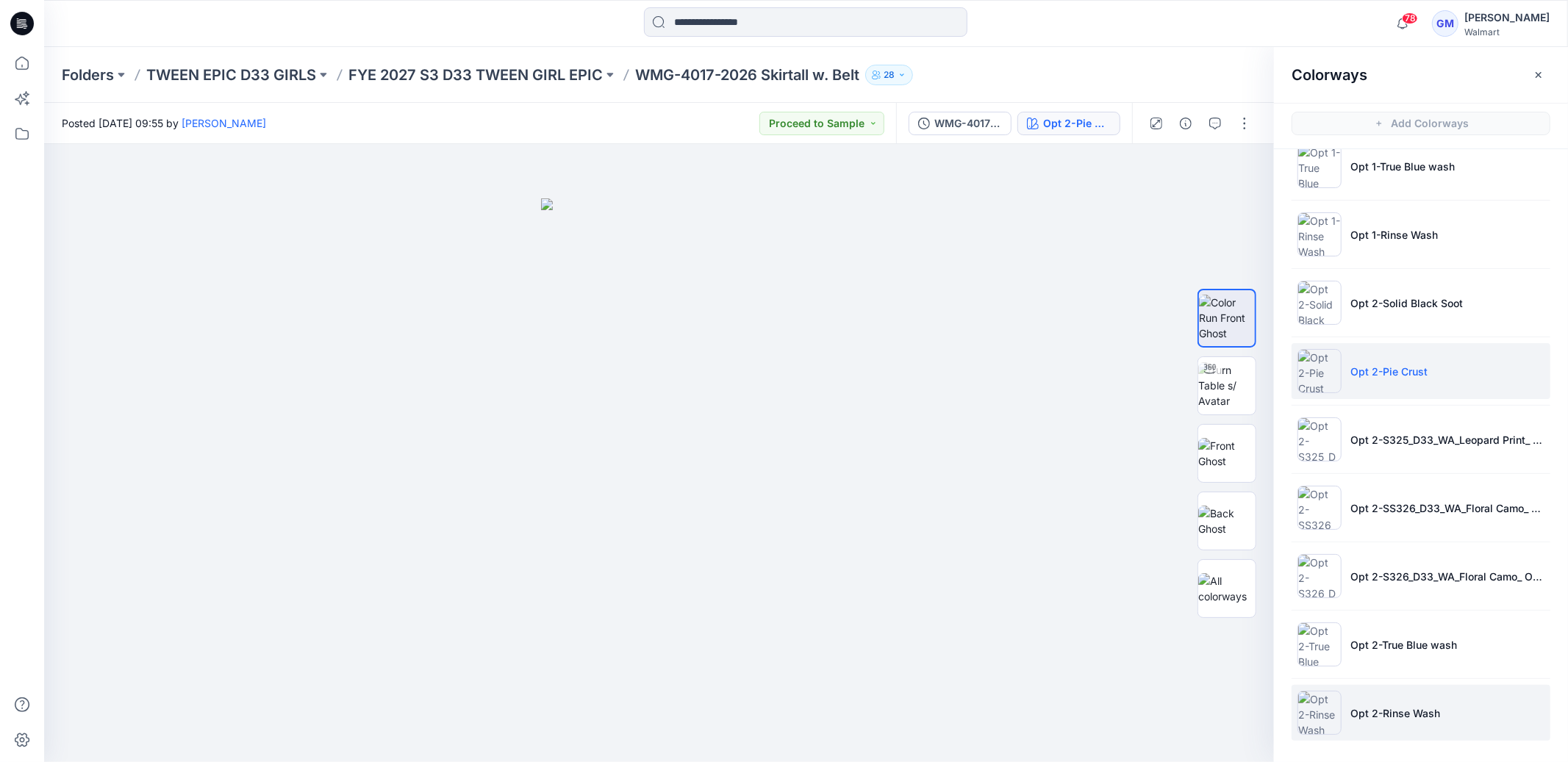
click at [1354, 703] on li "Opt 2-Rinse Wash" at bounding box center [1421, 712] width 259 height 56
click at [1238, 167] on icon "button" at bounding box center [1242, 169] width 12 height 12
